Goal: Information Seeking & Learning: Learn about a topic

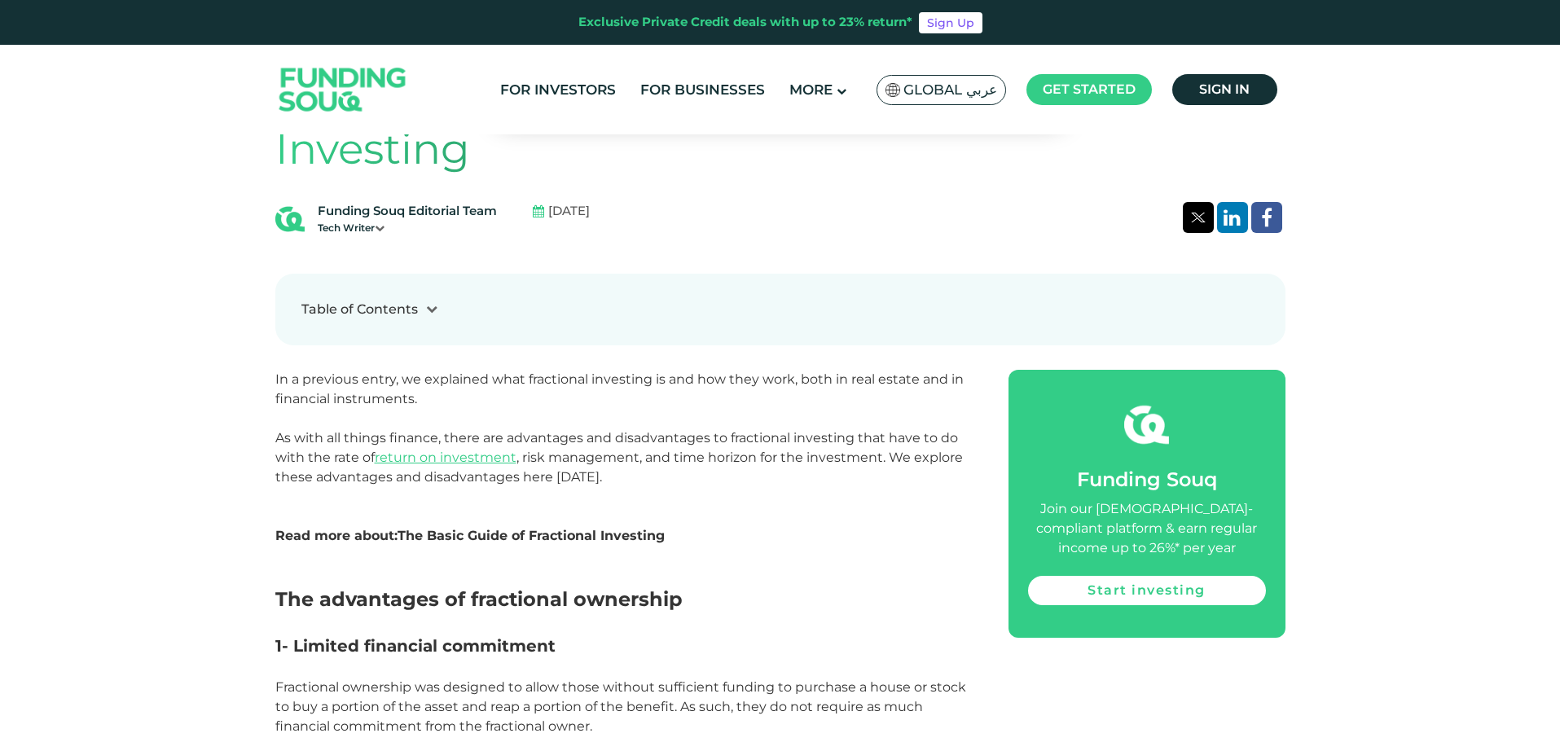
scroll to position [678, 0]
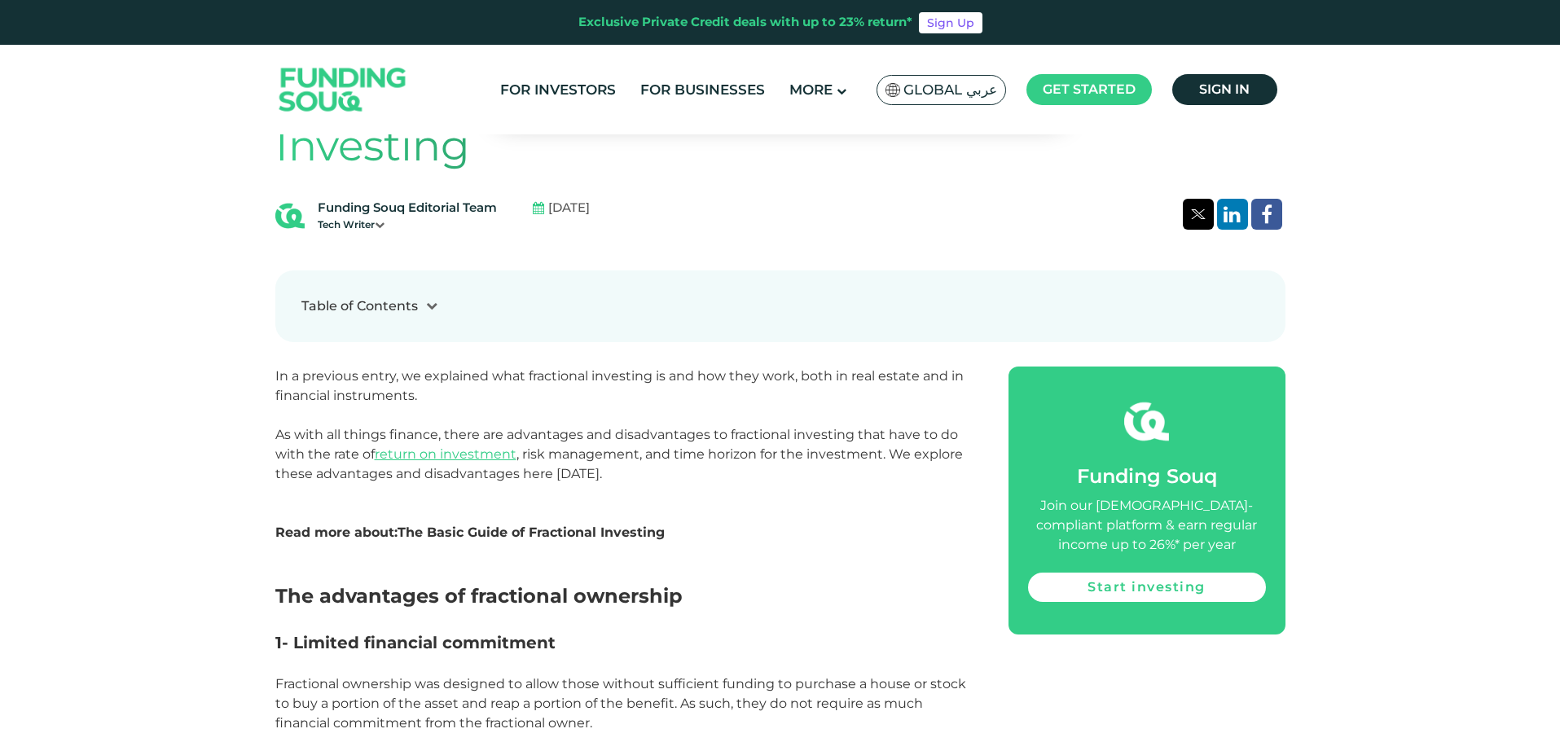
click at [489, 536] on link "The Basic Guide of Fractional Investing" at bounding box center [530, 532] width 267 height 15
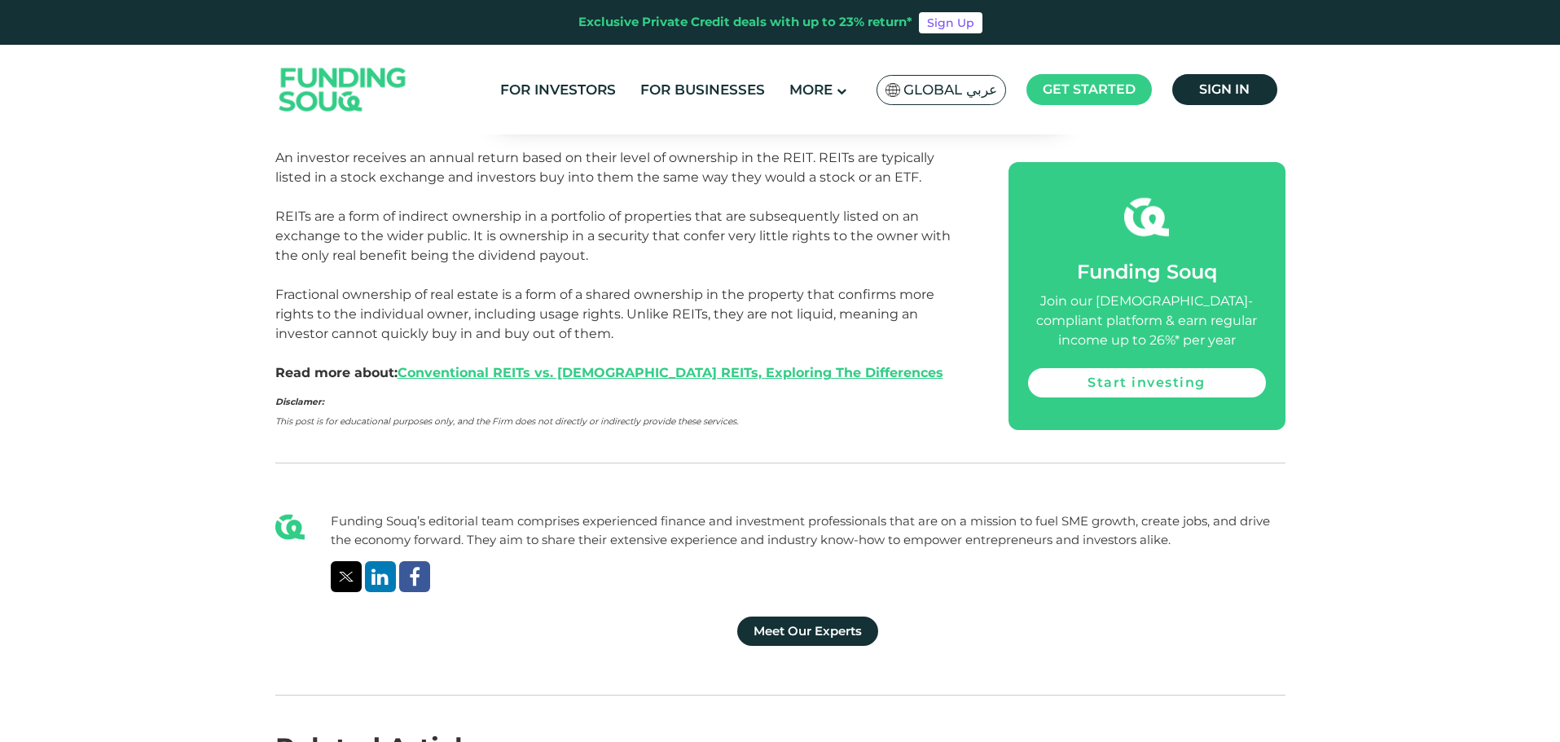
scroll to position [2361, 0]
